Goal: Check status

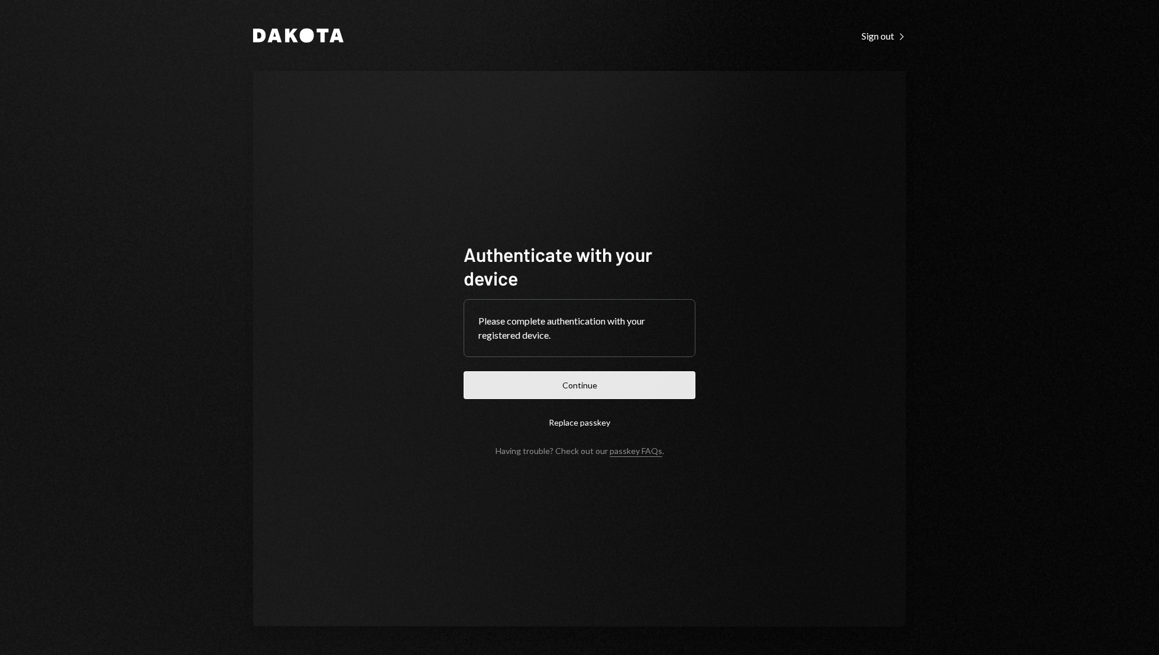
click at [601, 384] on button "Continue" at bounding box center [580, 385] width 232 height 28
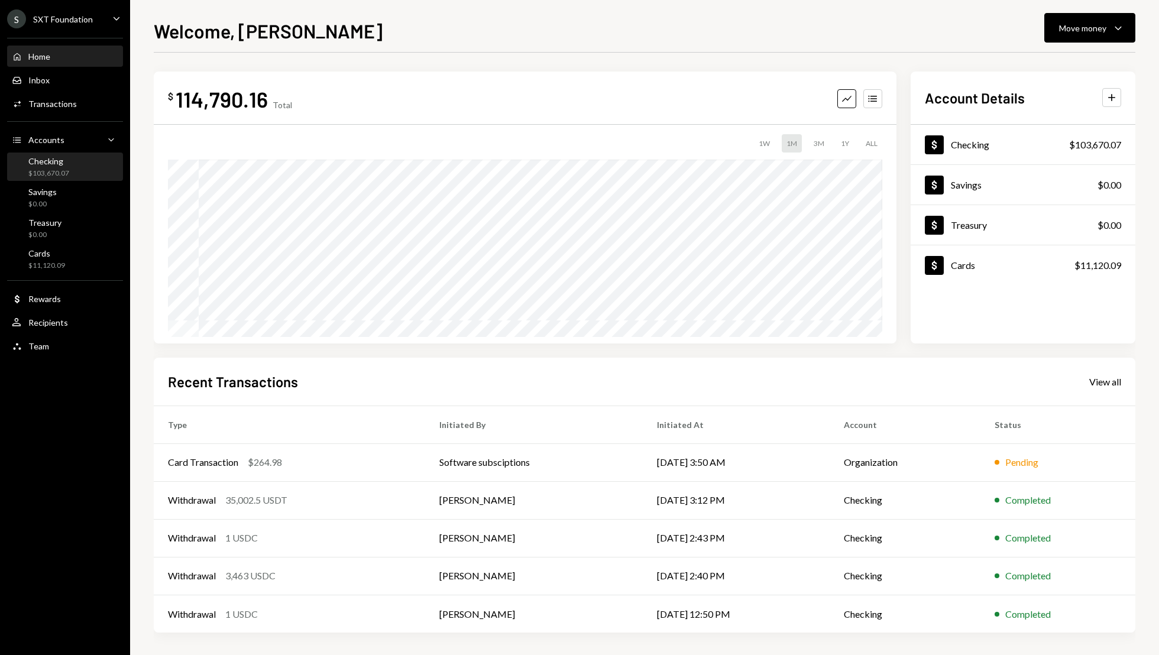
click at [81, 170] on div "Checking $103,670.07" at bounding box center [65, 167] width 106 height 22
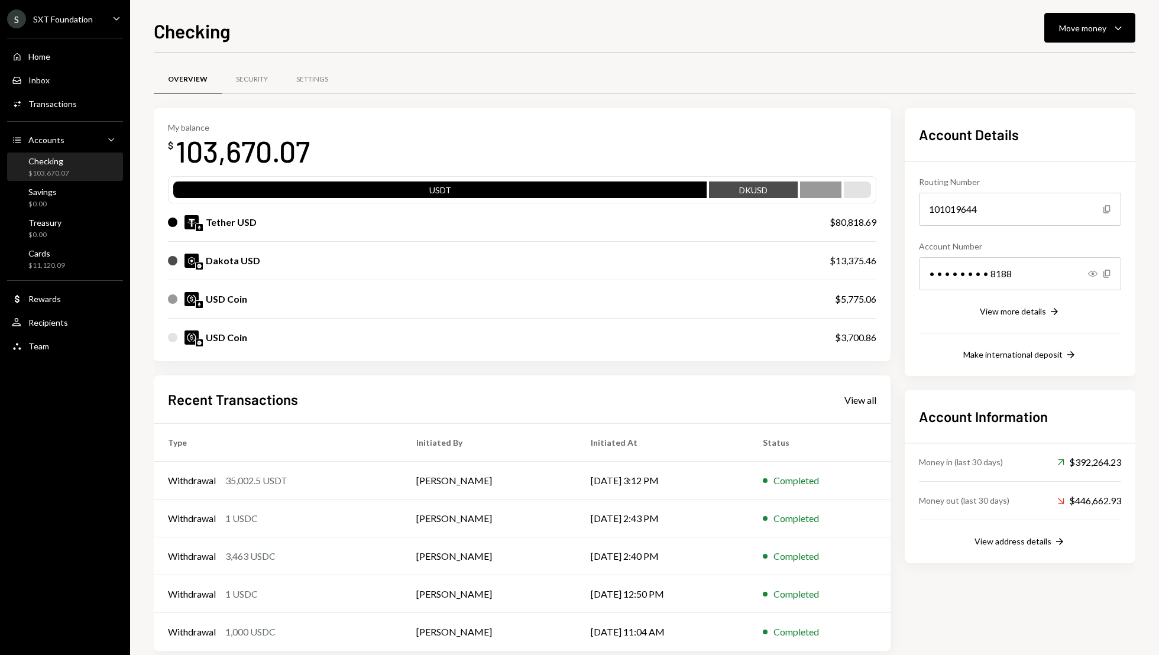
click at [899, 232] on div "My balance $ 103,670.07 USDT DKUSD Tether USD $80,818.69 Dakota USD $13,375.46 …" at bounding box center [645, 379] width 982 height 543
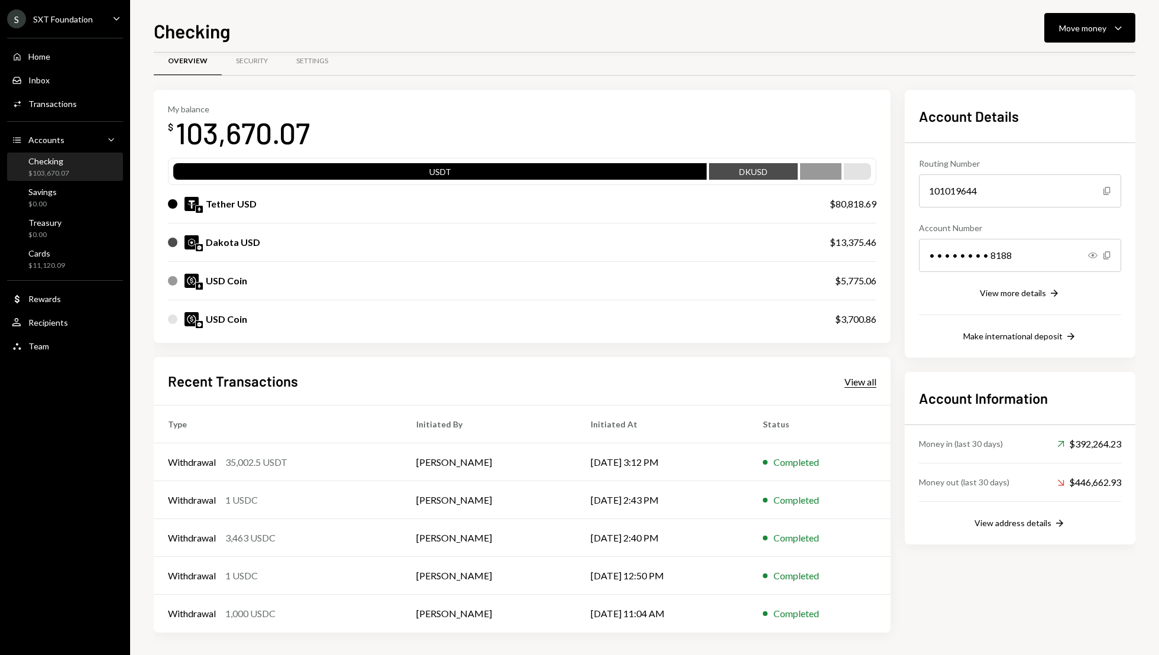
click at [862, 381] on div "View all" at bounding box center [861, 382] width 32 height 12
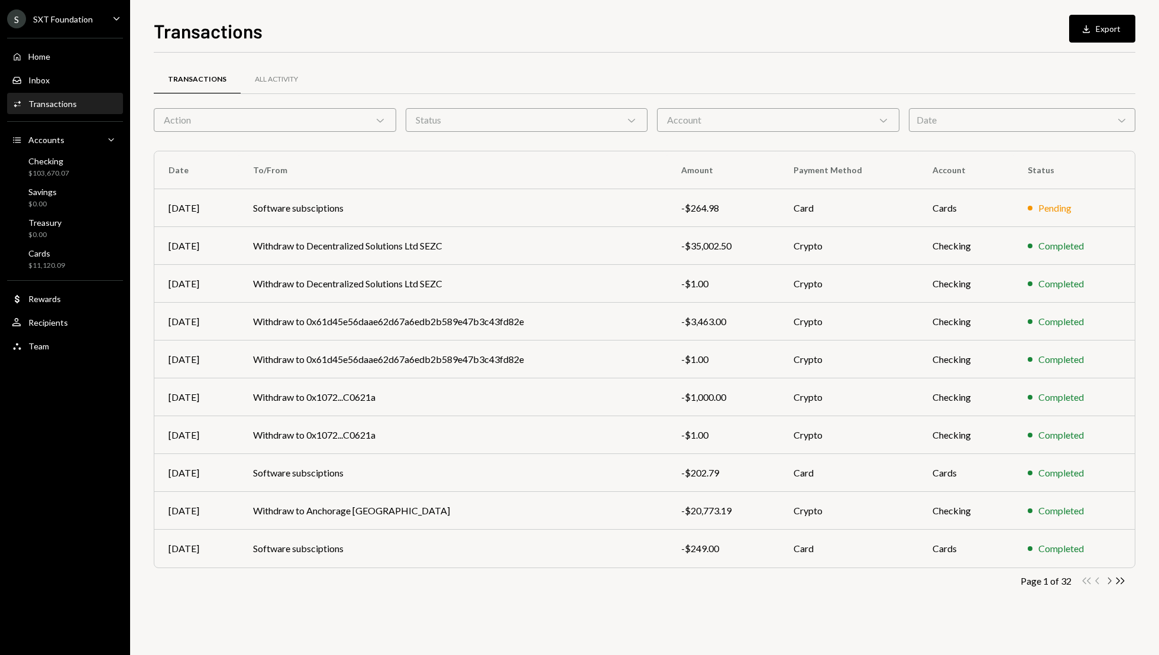
click at [1112, 575] on icon "Chevron Right" at bounding box center [1109, 580] width 11 height 11
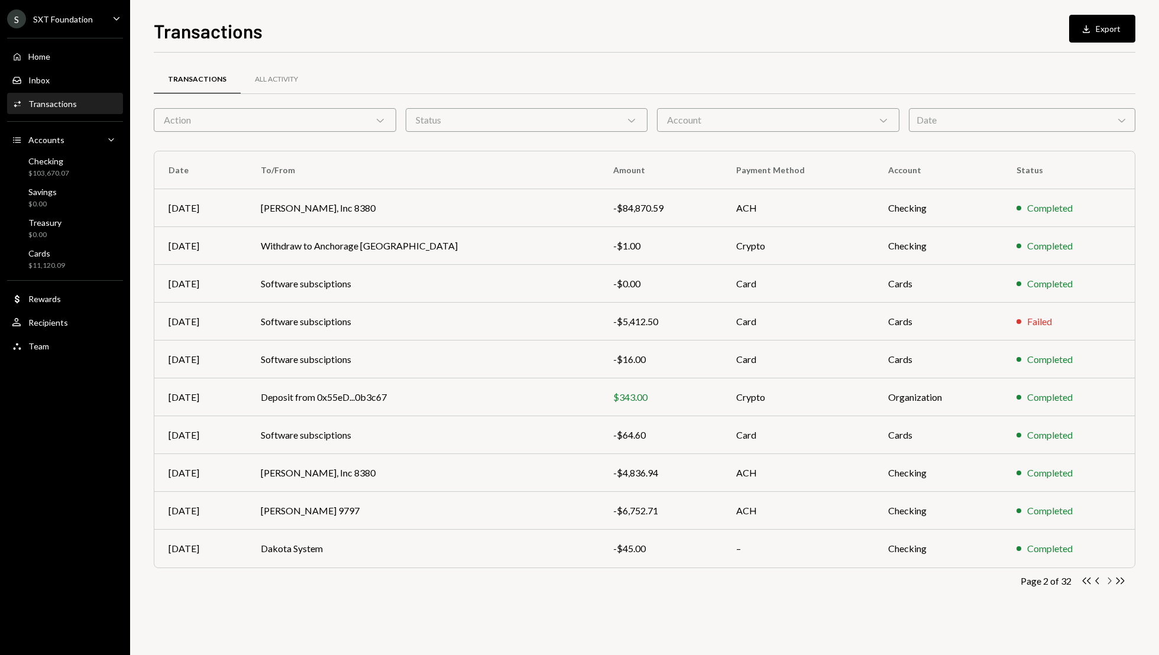
click at [1112, 576] on icon "Chevron Right" at bounding box center [1109, 580] width 11 height 11
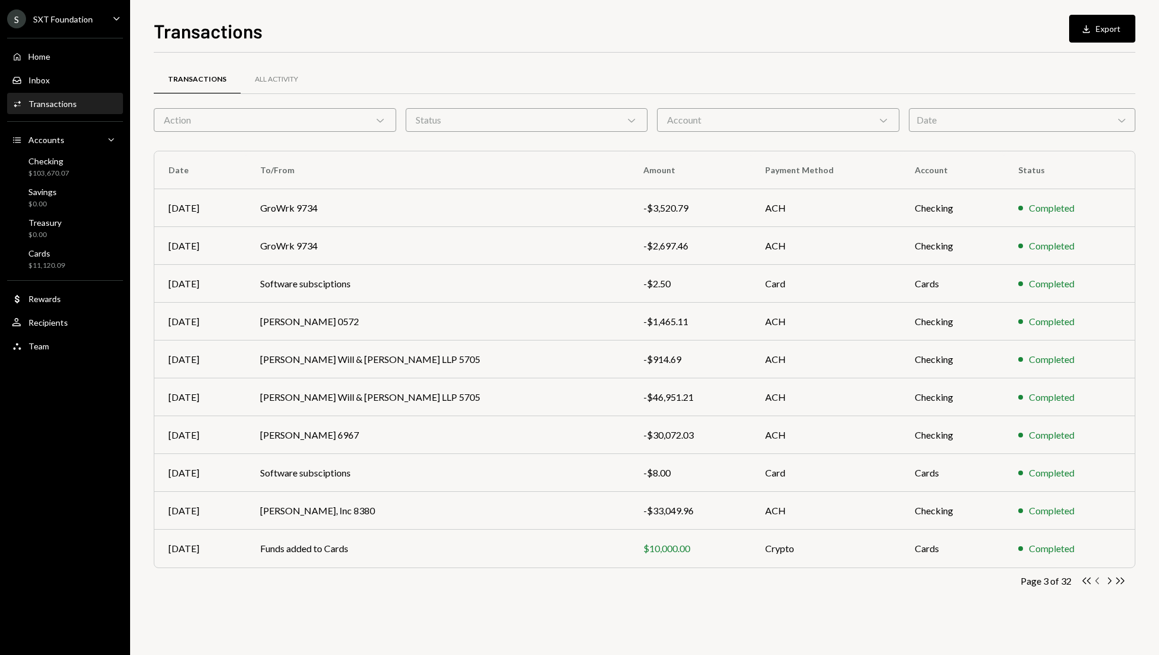
click at [1094, 581] on icon "Chevron Left" at bounding box center [1097, 580] width 11 height 11
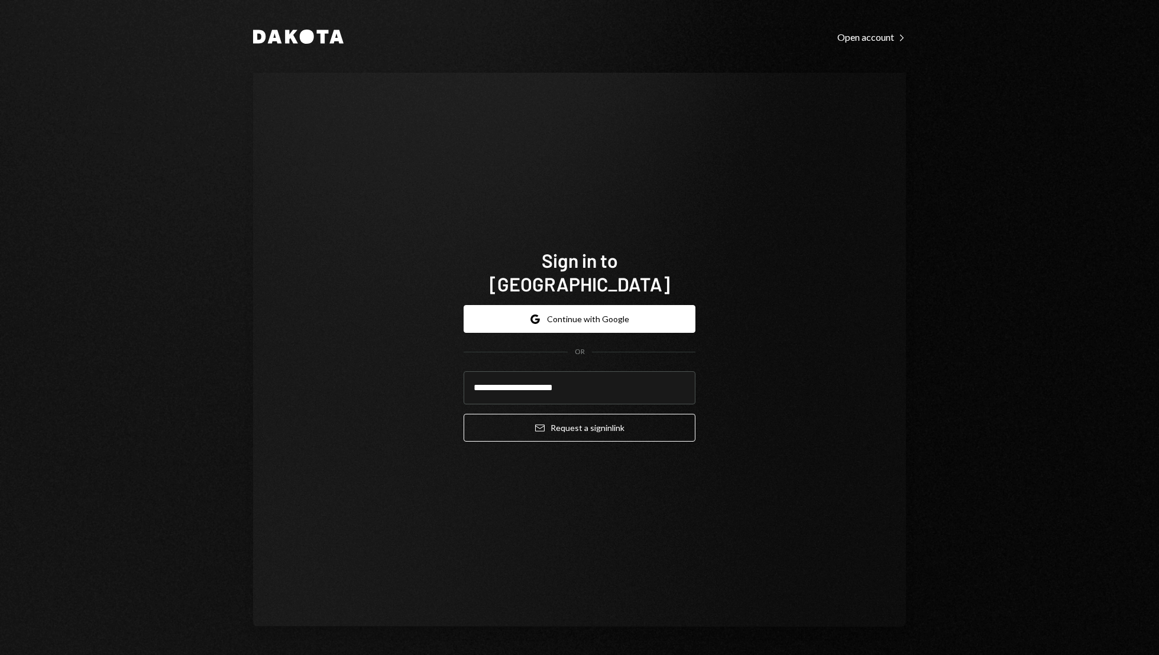
type input "**********"
click at [464, 414] on button "Email Request a sign in link" at bounding box center [580, 428] width 232 height 28
